Goal: Find specific page/section: Find specific page/section

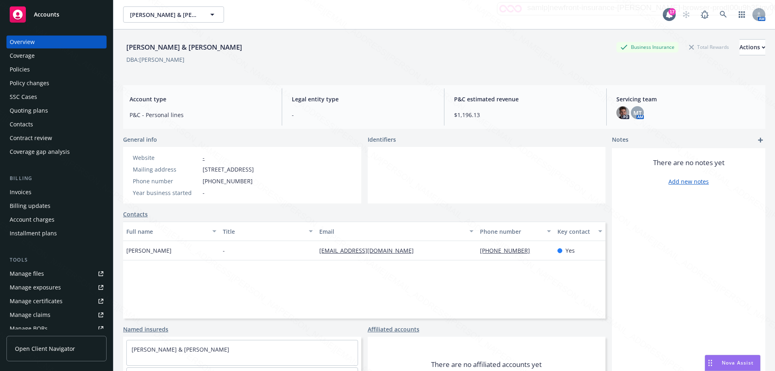
scroll to position [6, 0]
click at [720, 11] on icon at bounding box center [723, 14] width 7 height 7
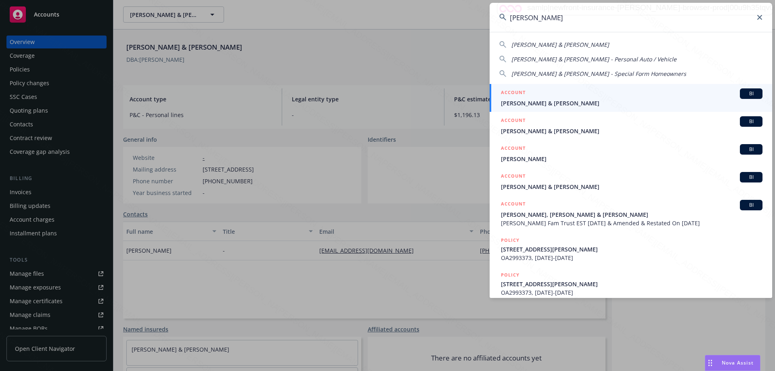
type input "[PERSON_NAME]"
click at [553, 102] on span "[PERSON_NAME] & [PERSON_NAME]" at bounding box center [632, 103] width 262 height 8
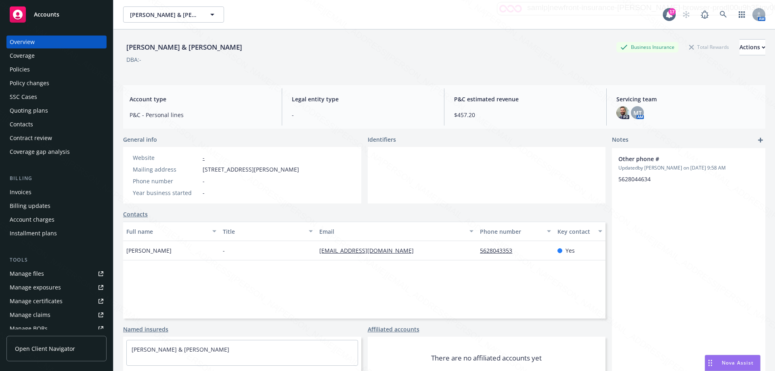
click at [18, 69] on div "Policies" at bounding box center [20, 69] width 20 height 13
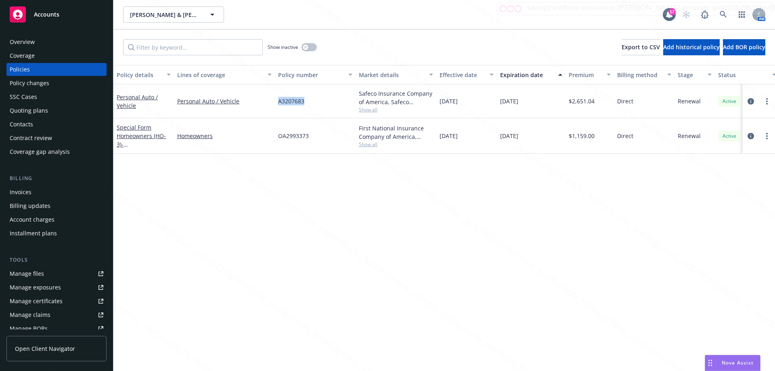
drag, startPoint x: 311, startPoint y: 103, endPoint x: 276, endPoint y: 101, distance: 35.2
click at [276, 101] on div "A3207683" at bounding box center [315, 101] width 81 height 34
copy span "A3207683"
